Goal: Go to known website: Go to known website

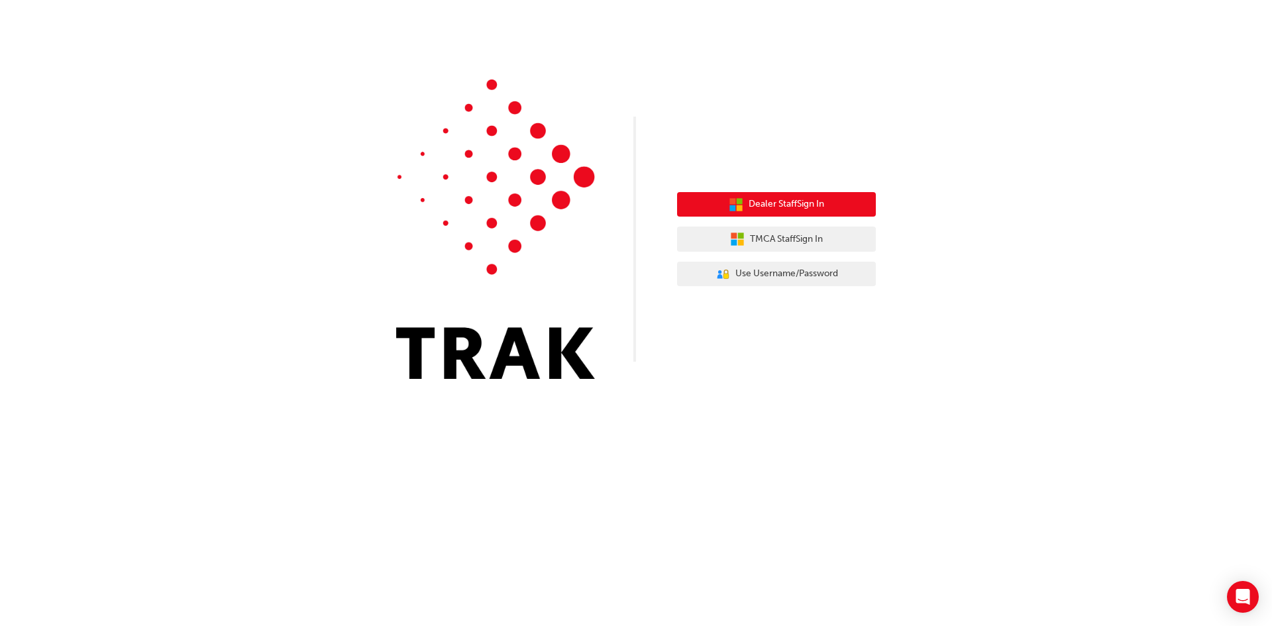
click at [847, 208] on button "Dealer Staff Sign In" at bounding box center [776, 204] width 199 height 25
click at [758, 209] on span "Dealer Staff Sign In" at bounding box center [785, 204] width 75 height 15
